Goal: Transaction & Acquisition: Purchase product/service

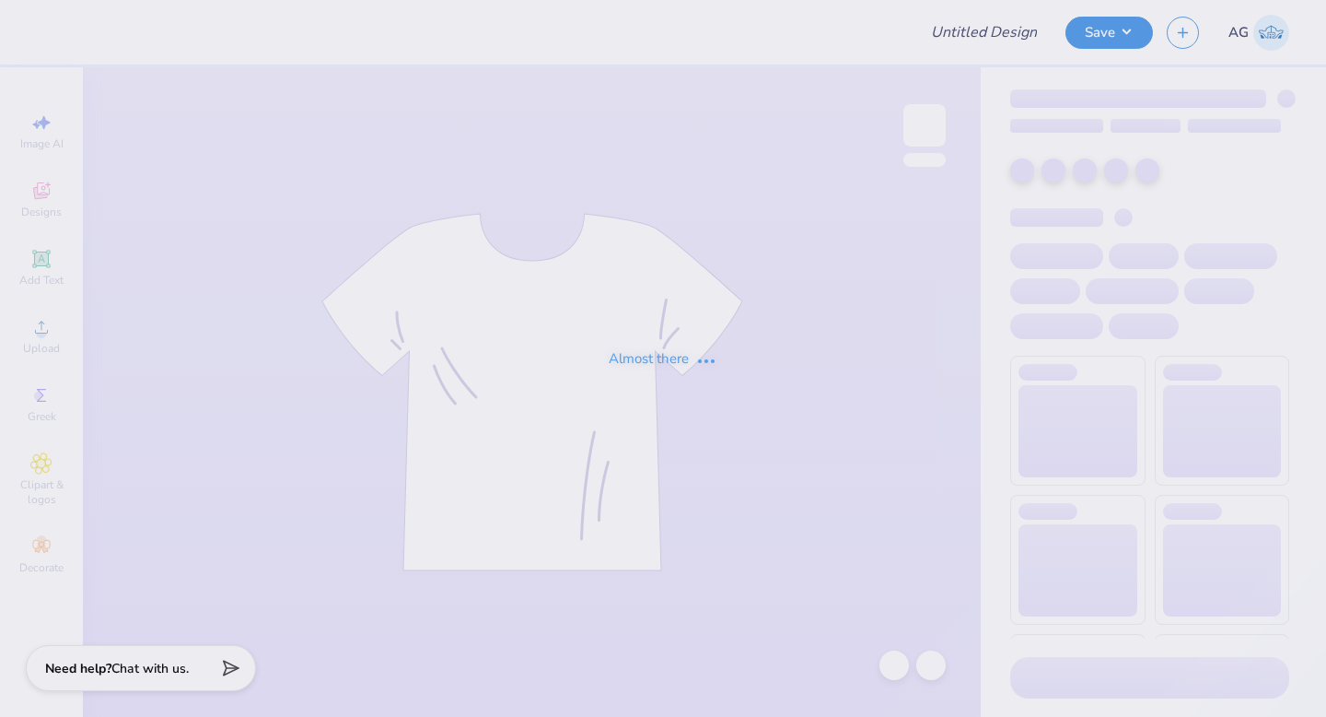
type input "LHH 25 drafts"
type input "100"
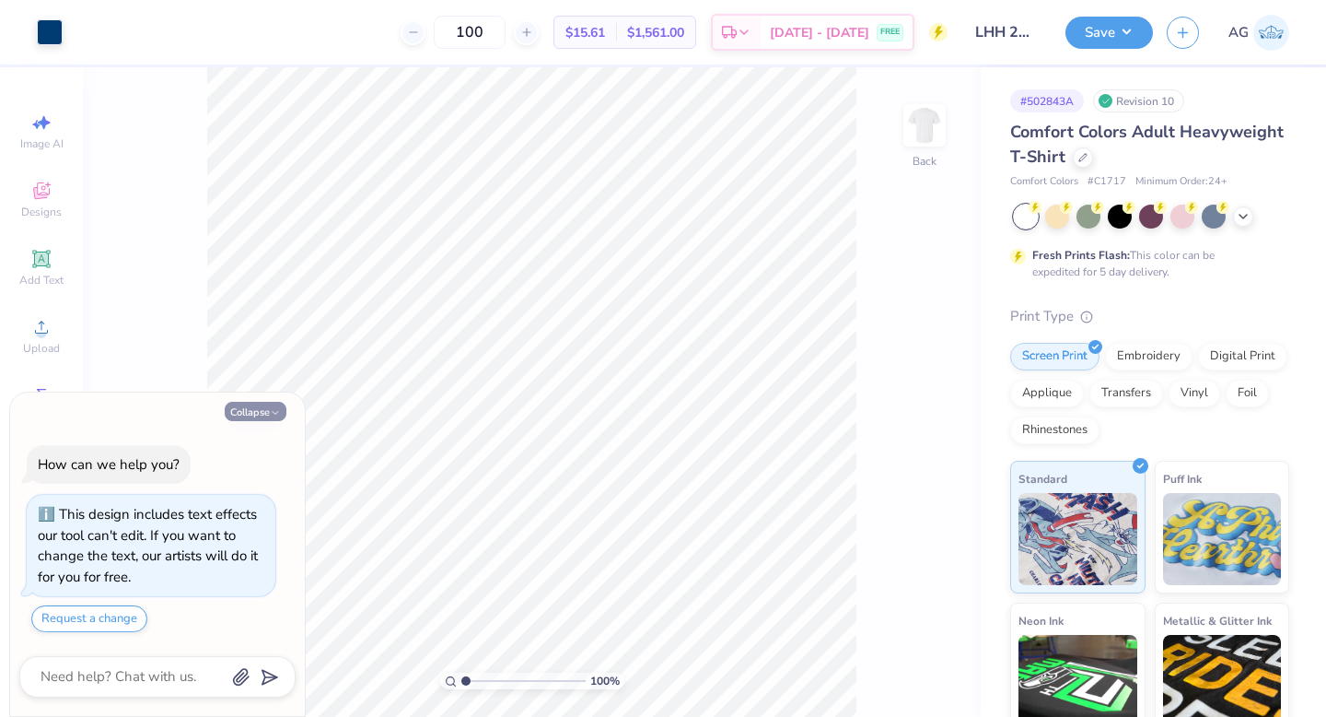
click at [271, 409] on icon "button" at bounding box center [275, 412] width 11 height 11
type textarea "x"
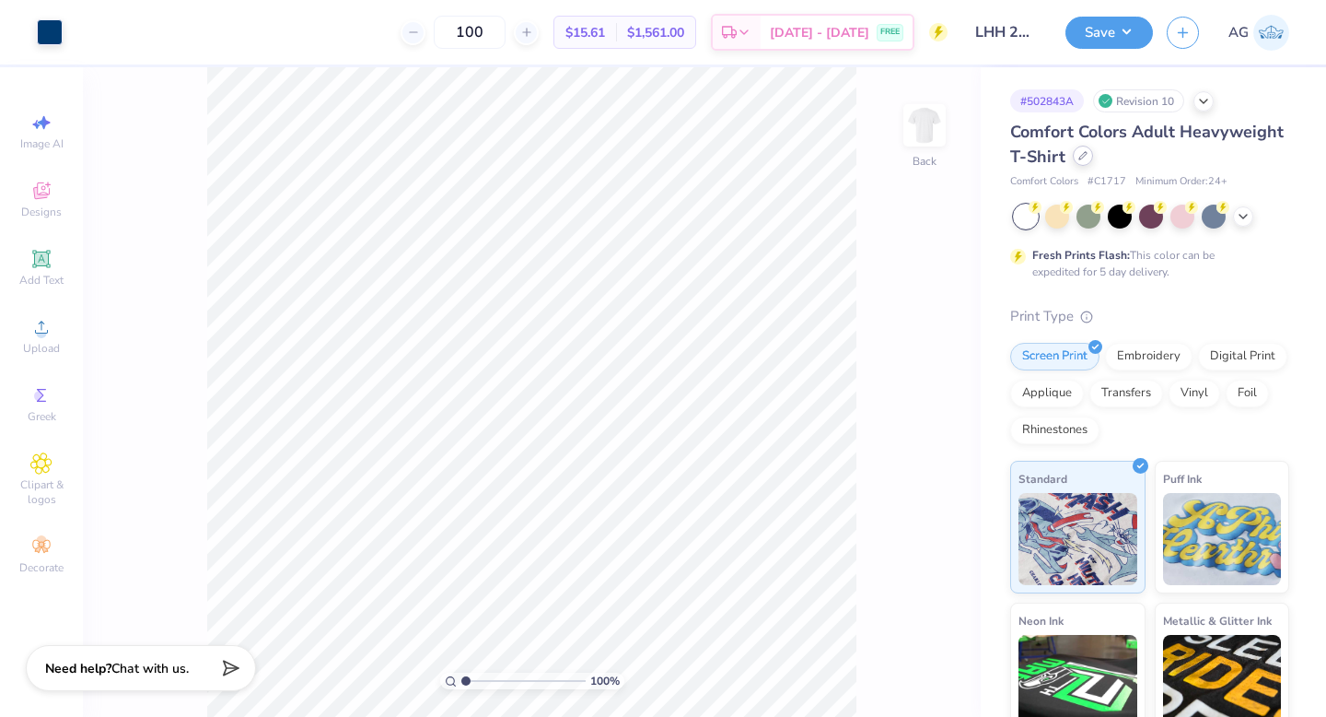
click at [1088, 159] on icon at bounding box center [1083, 155] width 9 height 9
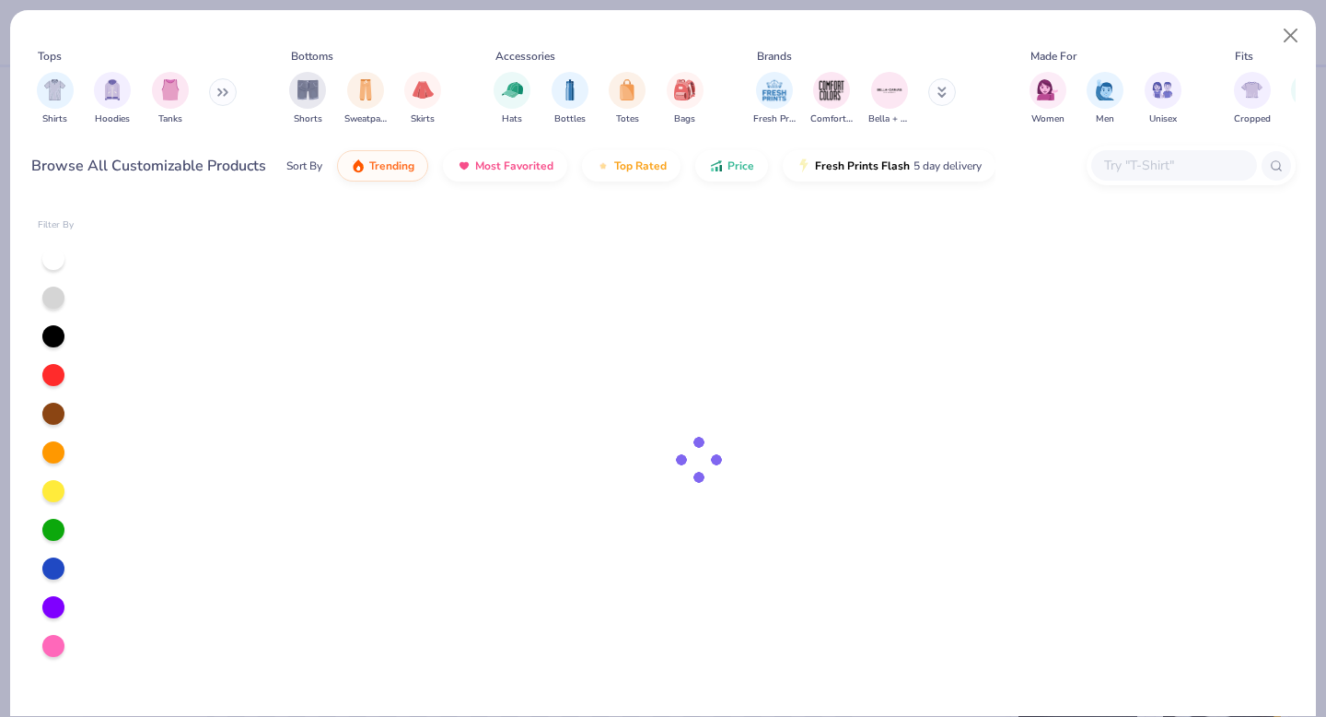
click at [1118, 167] on input "text" at bounding box center [1174, 165] width 142 height 21
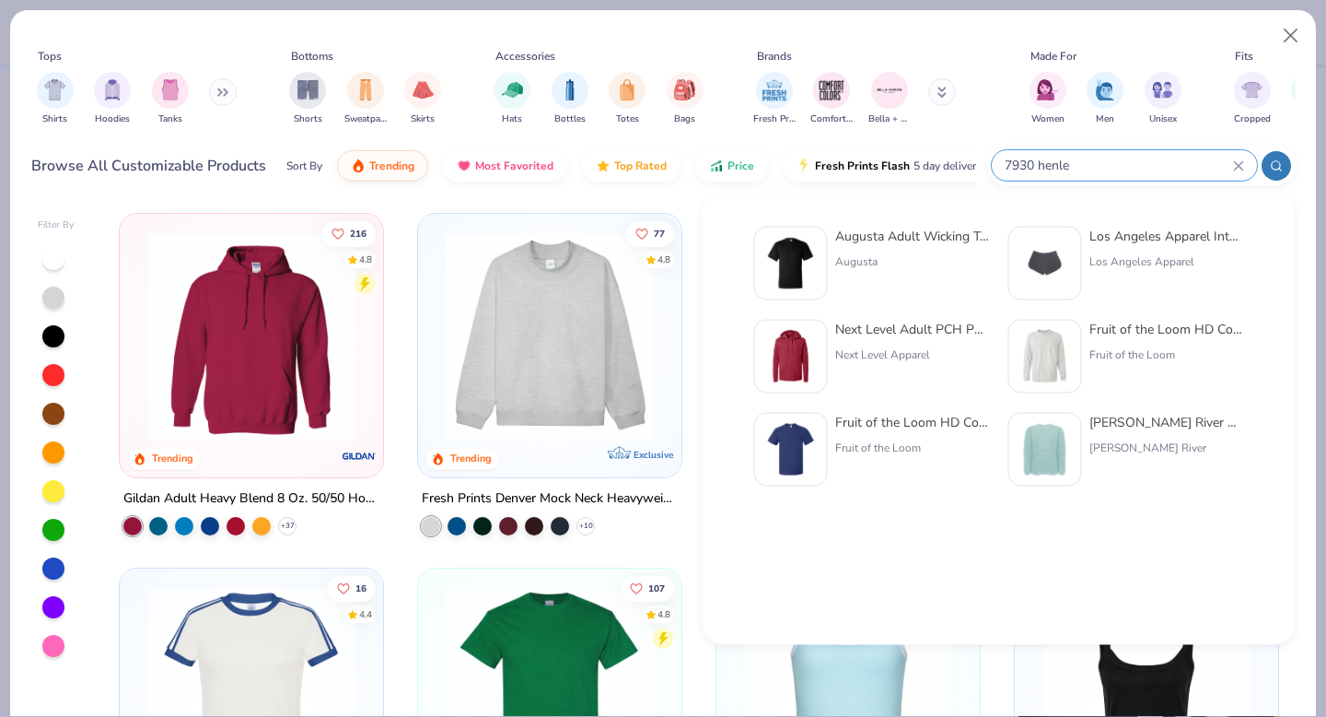
type input "7930 henley"
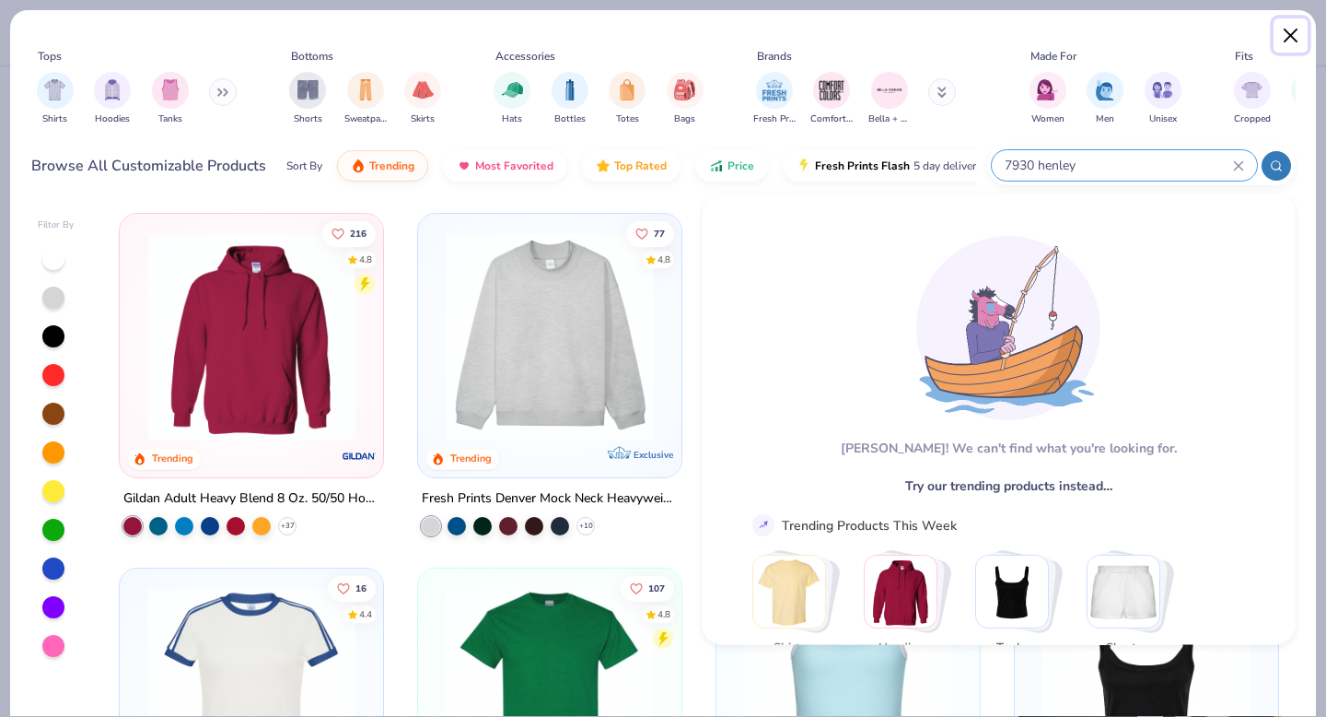
click at [1287, 29] on button "Close" at bounding box center [1291, 35] width 35 height 35
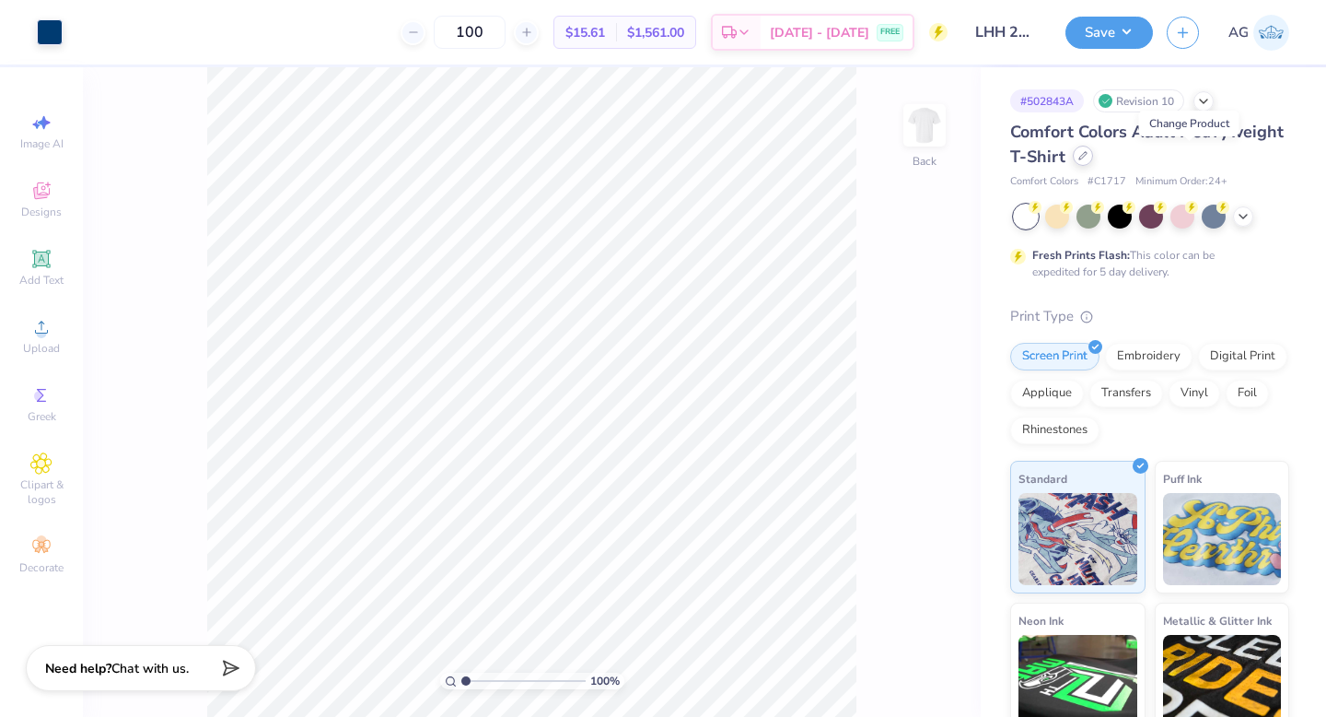
click at [1087, 153] on icon at bounding box center [1083, 155] width 7 height 7
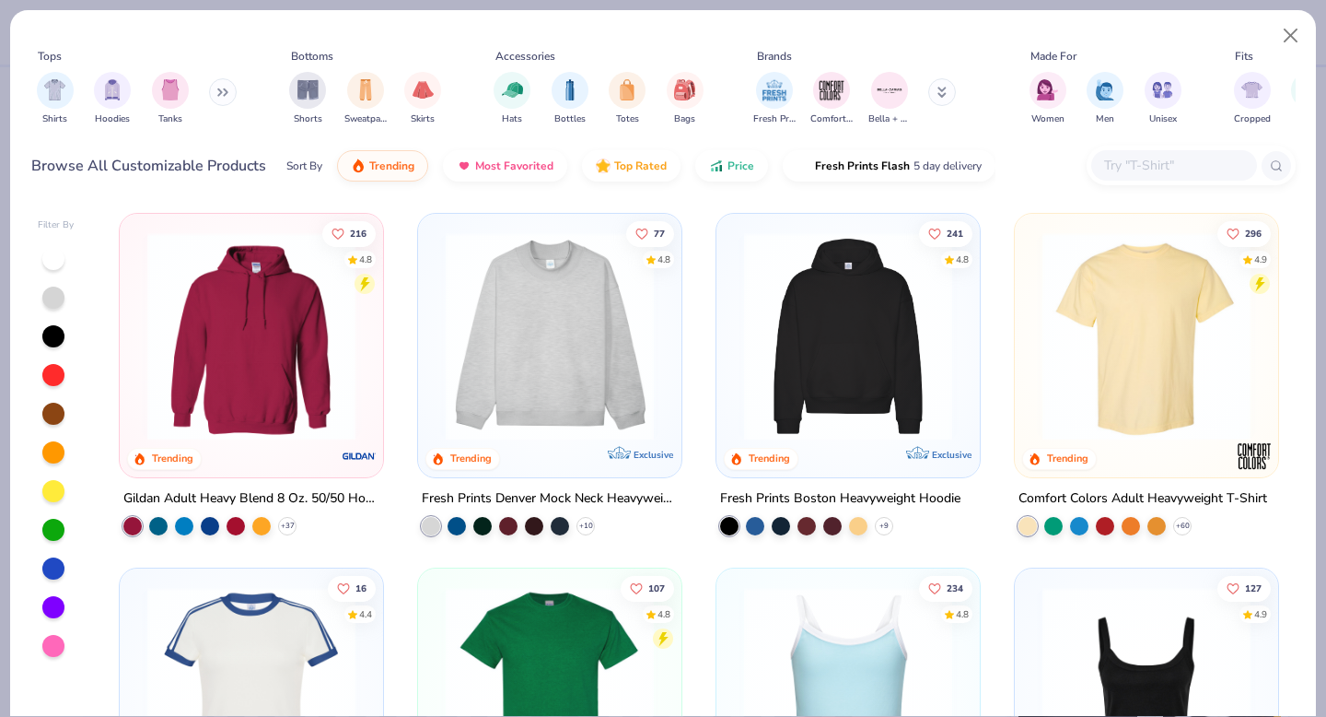
click at [1179, 158] on input "text" at bounding box center [1174, 165] width 142 height 21
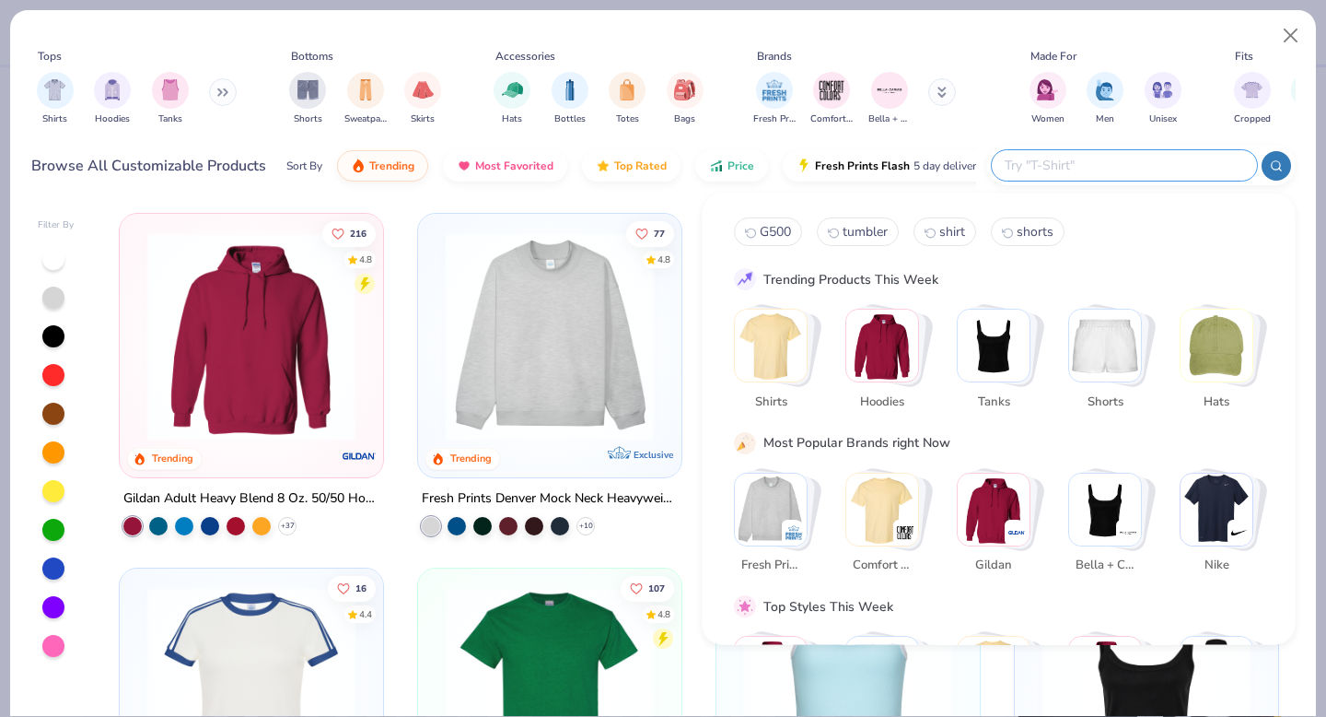
click at [966, 105] on div "Fresh Prints Comfort Colors Bella + Canvas" at bounding box center [867, 98] width 232 height 68
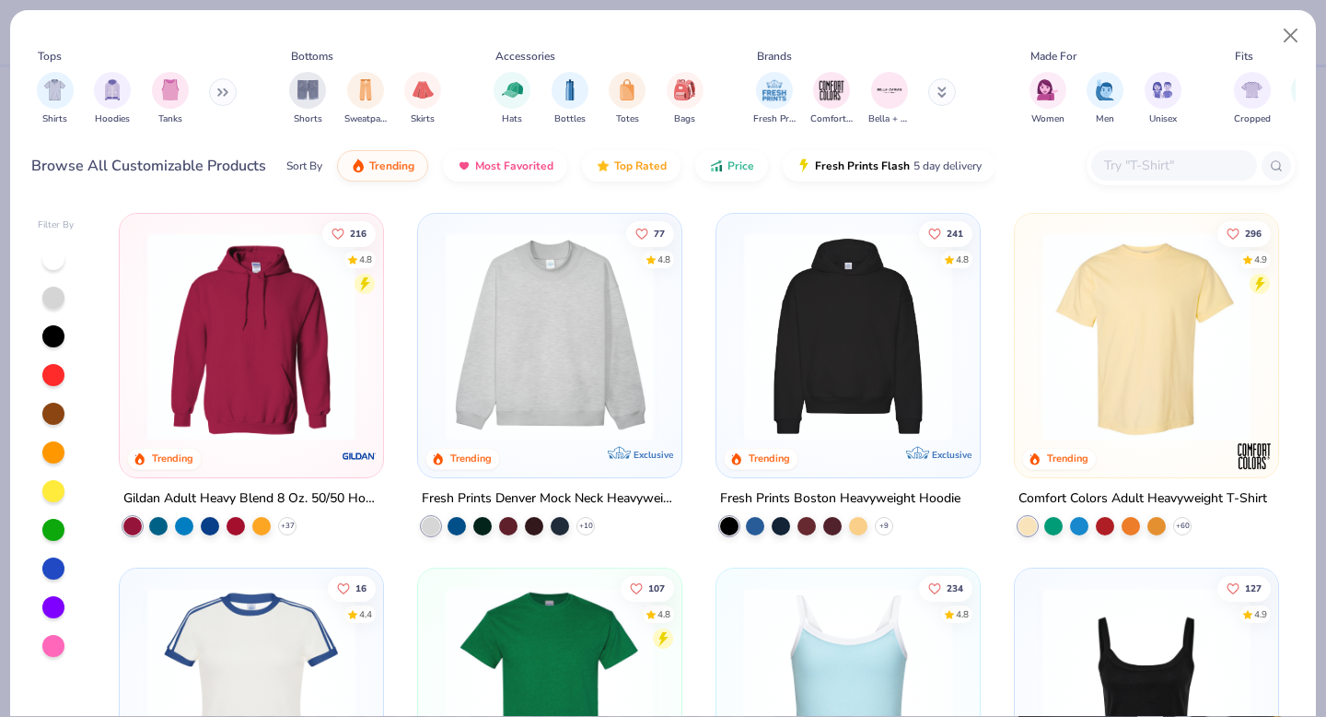
click at [220, 86] on button at bounding box center [223, 92] width 28 height 28
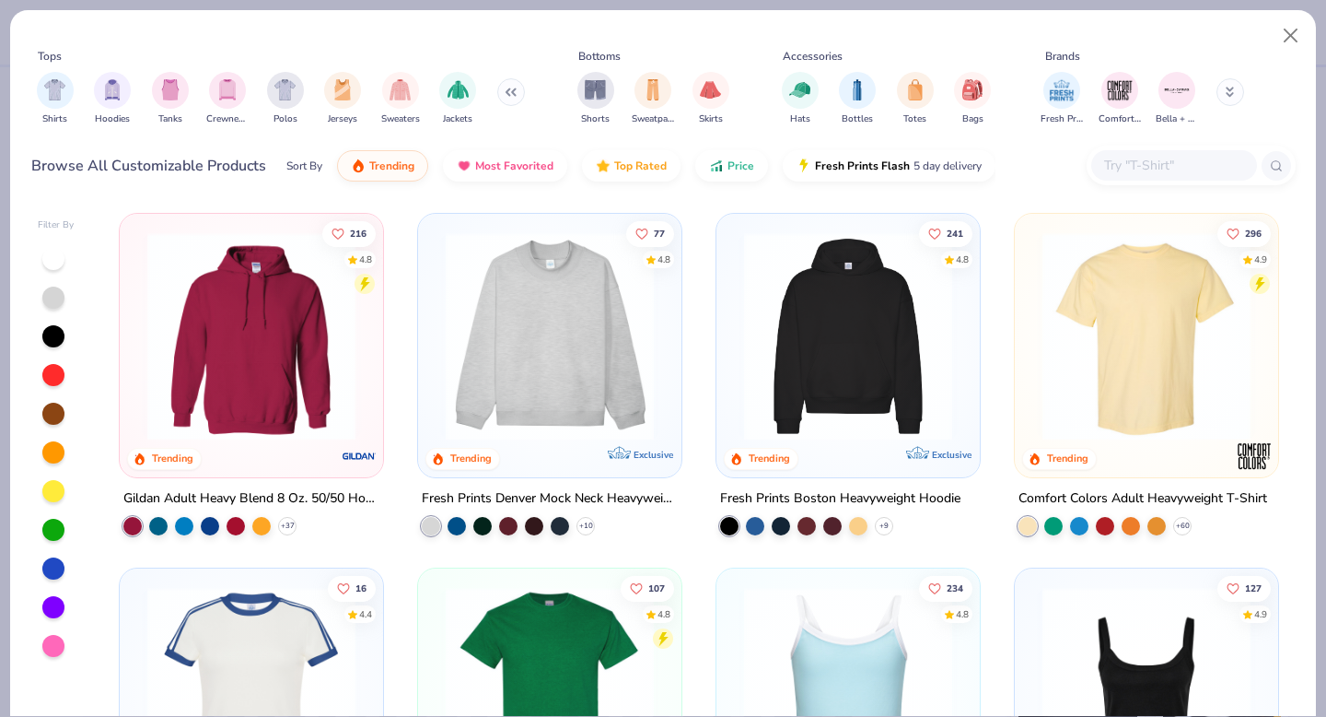
click at [505, 99] on button at bounding box center [511, 92] width 28 height 28
